Goal: Task Accomplishment & Management: Use online tool/utility

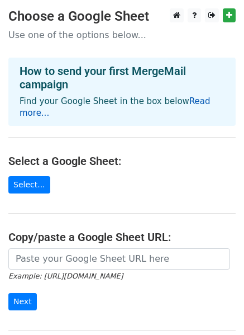
click at [196, 103] on link "Read more..." at bounding box center [115, 107] width 191 height 22
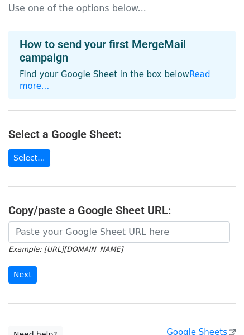
scroll to position [31, 0]
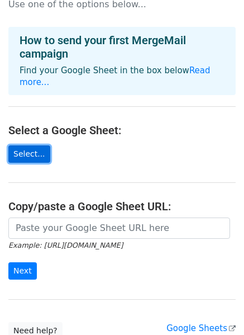
click at [34, 145] on link "Select..." at bounding box center [29, 153] width 42 height 17
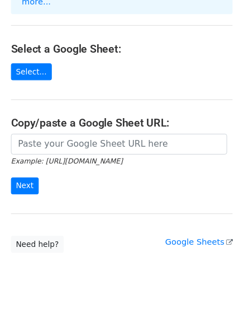
scroll to position [113, 0]
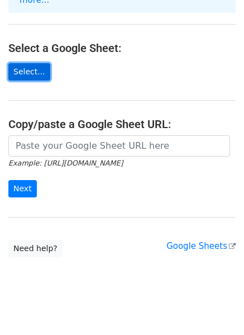
click at [30, 63] on link "Select..." at bounding box center [29, 71] width 42 height 17
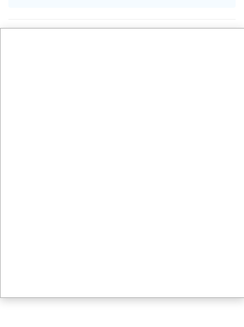
scroll to position [121, 0]
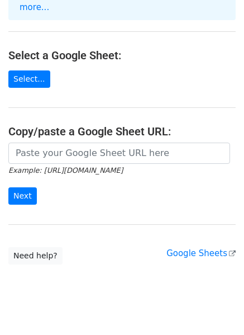
scroll to position [113, 0]
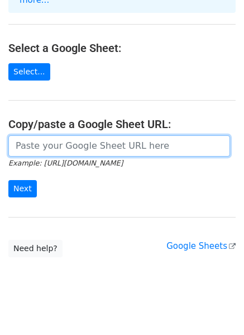
click at [49, 135] on input "url" at bounding box center [119, 145] width 222 height 21
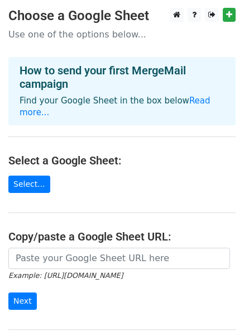
scroll to position [113, 0]
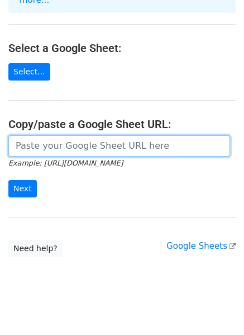
click at [76, 138] on input "url" at bounding box center [119, 145] width 222 height 21
paste input "https://docs.google.com/spreadsheets/d/1ielQhzOMH4vuXo9zv3z01jVb778S63lvNIgwopc…"
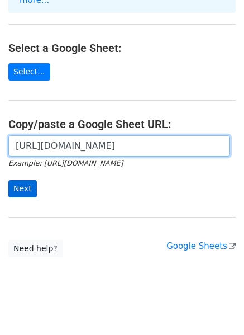
type input "https://docs.google.com/spreadsheets/d/1ielQhzOMH4vuXo9zv3z01jVb778S63lvNIgwopc…"
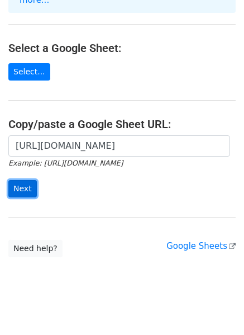
click at [27, 180] on input "Next" at bounding box center [22, 188] width 29 height 17
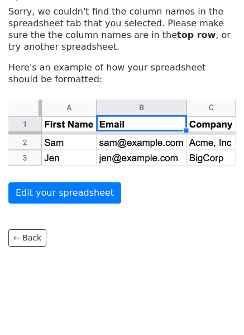
scroll to position [26, 0]
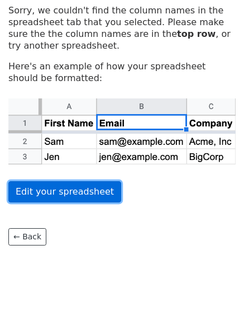
click at [56, 197] on link "Edit your spreadsheet" at bounding box center [64, 191] width 113 height 21
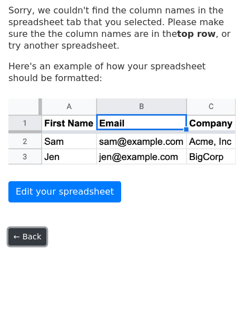
click at [30, 243] on link "← Back" at bounding box center [27, 236] width 38 height 17
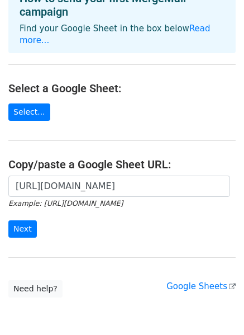
scroll to position [113, 0]
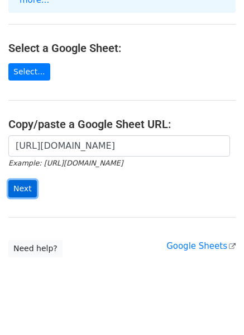
click at [23, 180] on input "Next" at bounding box center [22, 188] width 29 height 17
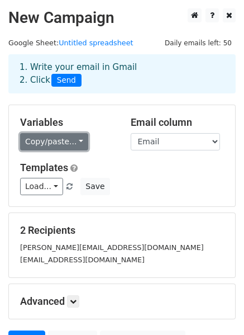
click at [72, 144] on link "Copy/paste..." at bounding box center [54, 141] width 68 height 17
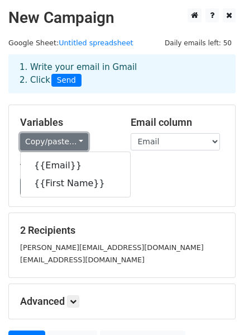
click at [72, 144] on link "Copy/paste..." at bounding box center [54, 141] width 68 height 17
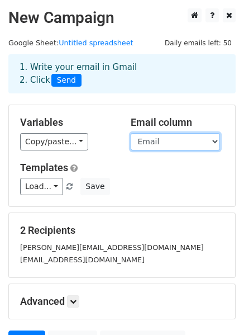
click at [192, 139] on select "Email First Name" at bounding box center [175, 141] width 89 height 17
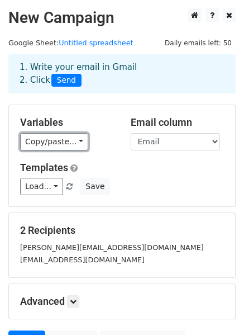
click at [68, 147] on link "Copy/paste..." at bounding box center [54, 141] width 68 height 17
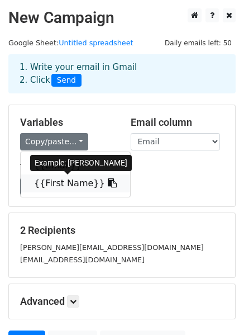
click at [72, 187] on link "{{First Name}}" at bounding box center [76, 184] width 110 height 18
